Goal: Information Seeking & Learning: Learn about a topic

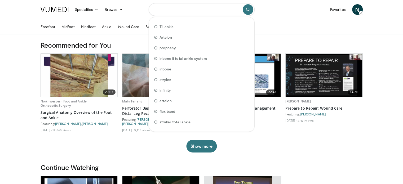
click at [181, 4] on input "Search topics, interventions" at bounding box center [202, 9] width 106 height 13
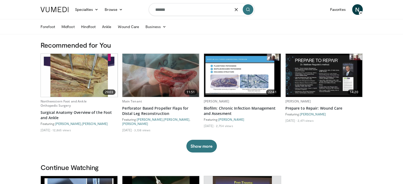
type input "******"
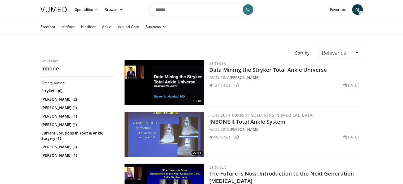
click at [164, 157] on div "22:01 FORE 2014 Current Solutions in Foot and Ankle Surgery INBONE II Total Ank…" at bounding box center [242, 135] width 238 height 48
click at [166, 136] on img at bounding box center [163, 134] width 79 height 45
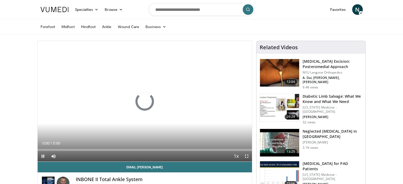
scroll to position [35, 0]
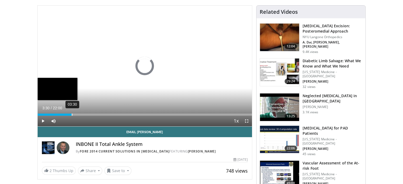
click at [72, 114] on div "03:30" at bounding box center [72, 115] width 1 height 2
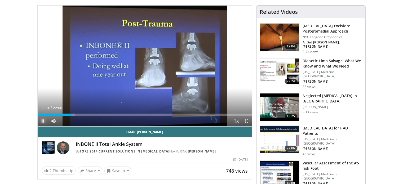
click at [42, 122] on span "Video Player" at bounding box center [43, 121] width 11 height 11
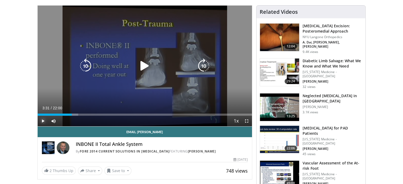
scroll to position [0, 0]
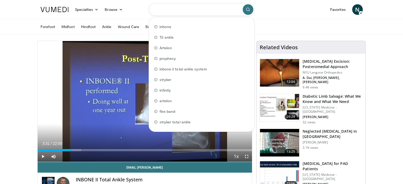
click at [207, 6] on input "Search topics, interventions" at bounding box center [202, 9] width 106 height 13
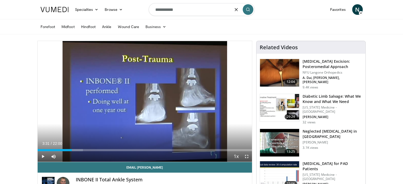
type input "**********"
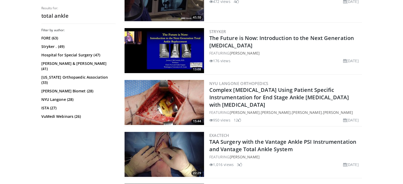
scroll to position [236, 0]
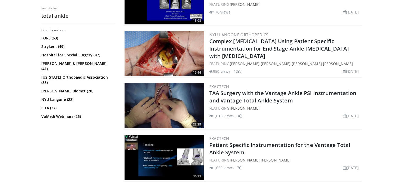
click at [174, 56] on img at bounding box center [163, 53] width 79 height 45
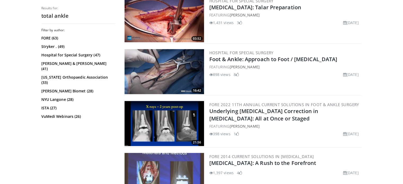
scroll to position [1225, 0]
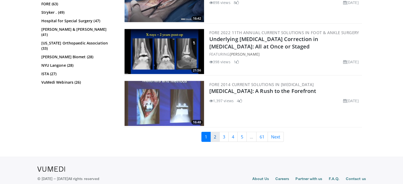
click at [217, 134] on link "2" at bounding box center [214, 137] width 9 height 10
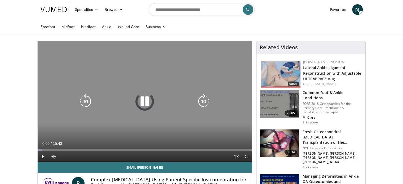
scroll to position [1, 0]
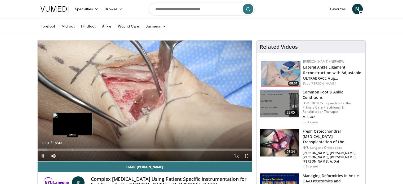
click at [72, 148] on div "Loaded : 4.20% 00:01 02:33" at bounding box center [145, 148] width 215 height 5
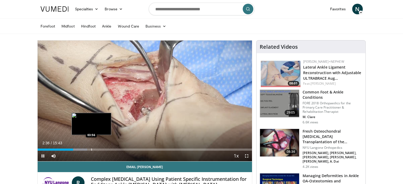
click at [91, 147] on div "Loaded : 23.13% 02:36 03:56" at bounding box center [145, 148] width 215 height 5
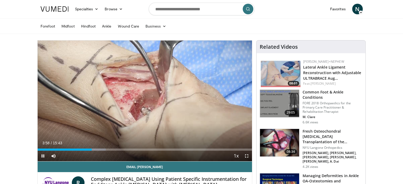
click at [106, 151] on div "Current Time 3:58 / Duration 15:43 Pause Skip Backward Skip Forward Mute Loaded…" at bounding box center [145, 156] width 215 height 11
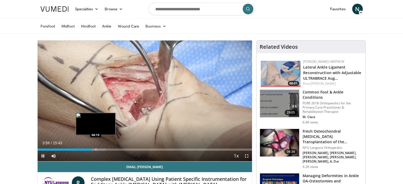
click at [96, 149] on div "Progress Bar" at bounding box center [96, 150] width 1 height 2
click at [102, 149] on div "Progress Bar" at bounding box center [102, 150] width 1 height 2
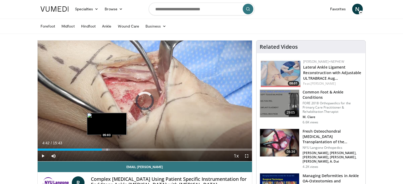
click at [107, 149] on div "Progress Bar" at bounding box center [107, 150] width 1 height 2
click at [110, 150] on div "Progress Bar" at bounding box center [110, 150] width 1 height 2
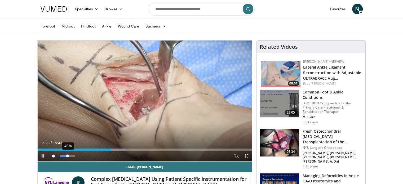
click at [68, 155] on div "49%" at bounding box center [67, 156] width 15 height 2
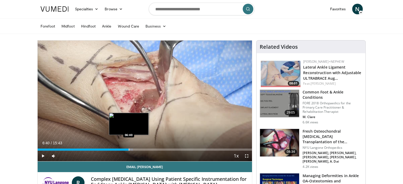
click at [128, 148] on div "Loaded : 44.56% 06:40 06:40" at bounding box center [145, 148] width 215 height 5
click at [133, 149] on div "Progress Bar" at bounding box center [133, 150] width 1 height 2
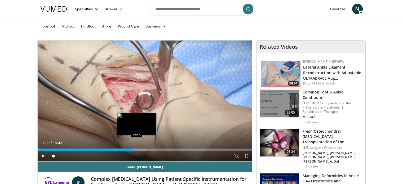
click at [137, 149] on div "Progress Bar" at bounding box center [137, 150] width 1 height 2
click at [139, 149] on div "Loaded : 53.05% 07:16 07:27" at bounding box center [145, 150] width 215 height 2
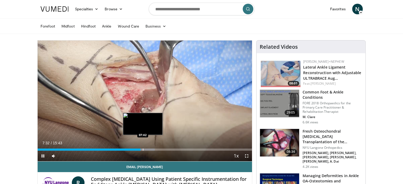
click at [143, 149] on div "Progress Bar" at bounding box center [143, 150] width 1 height 2
click at [145, 149] on div "Progress Bar" at bounding box center [145, 150] width 1 height 2
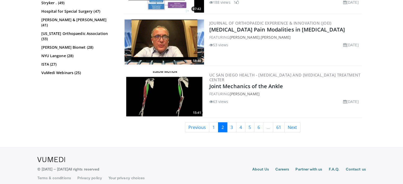
scroll to position [1182, 0]
